Goal: Task Accomplishment & Management: Manage account settings

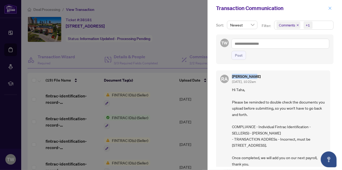
click at [330, 9] on icon "close" at bounding box center [330, 8] width 3 height 3
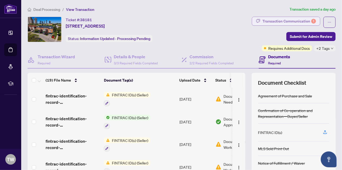
click at [297, 20] on div "Transaction Communication 1" at bounding box center [290, 21] width 54 height 8
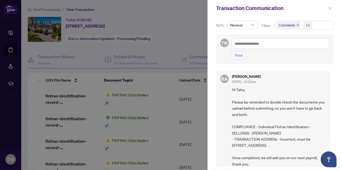
click at [331, 8] on icon "close" at bounding box center [330, 8] width 3 height 3
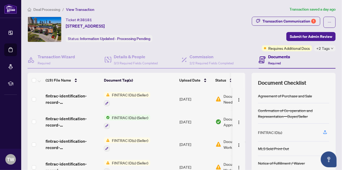
click at [47, 8] on span "Deal Processing" at bounding box center [46, 9] width 27 height 5
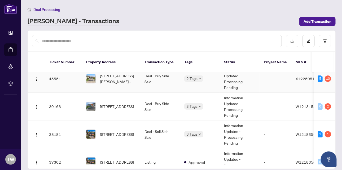
scroll to position [27, 0]
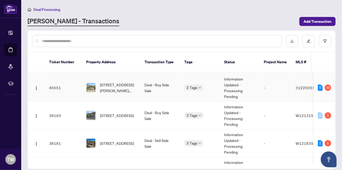
click at [111, 82] on span "[STREET_ADDRESS][PERSON_NAME][PERSON_NAME]" at bounding box center [118, 88] width 36 height 12
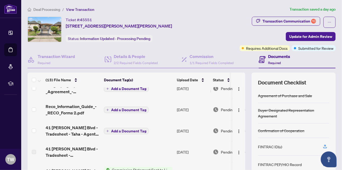
scroll to position [53, 0]
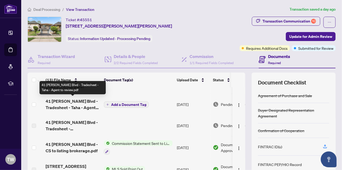
click at [72, 105] on span "41 [PERSON_NAME] Blvd - Tradesheet - Taha - Agent to review.pdf" at bounding box center [73, 104] width 54 height 13
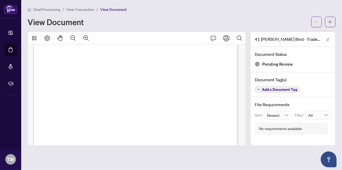
scroll to position [53, 0]
click at [229, 39] on icon "Print" at bounding box center [226, 38] width 6 height 6
click at [81, 8] on span "View Transaction" at bounding box center [80, 9] width 28 height 5
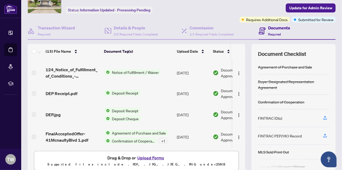
scroll to position [51, 0]
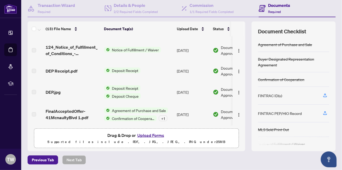
click at [150, 135] on button "Upload Forms" at bounding box center [151, 135] width 30 height 7
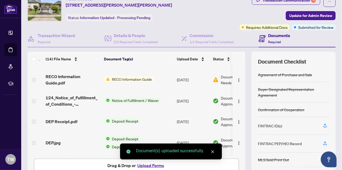
scroll to position [0, 0]
